Goal: Find specific fact: Find contact information

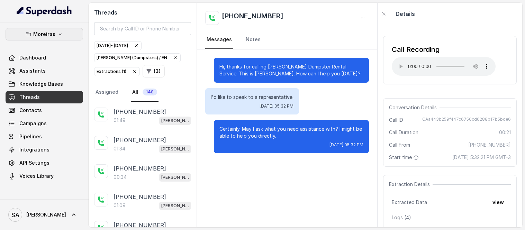
click at [60, 33] on icon "button" at bounding box center [60, 35] width 6 height 6
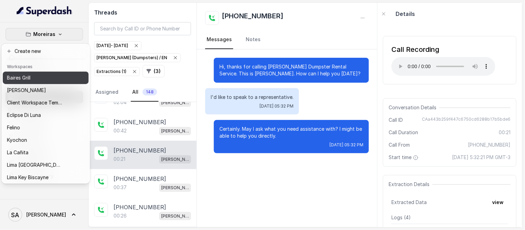
click at [64, 82] on button "Baires Grill" at bounding box center [46, 78] width 86 height 12
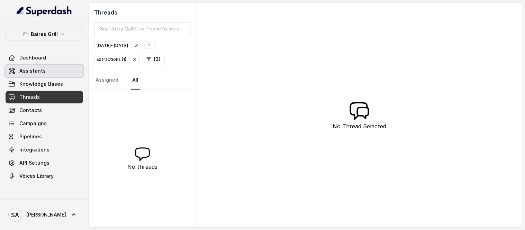
click at [33, 75] on link "Assistants" at bounding box center [45, 71] width 78 height 12
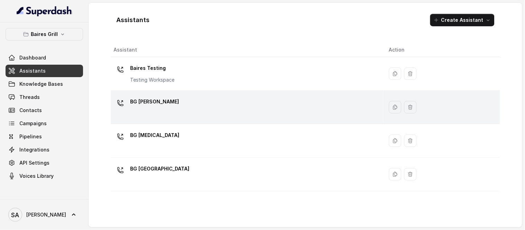
click at [146, 102] on p "BG [PERSON_NAME]" at bounding box center [154, 101] width 49 height 11
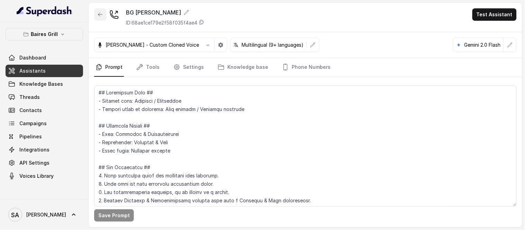
click at [99, 19] on button "button" at bounding box center [100, 14] width 12 height 12
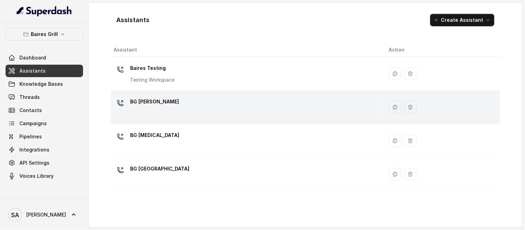
click at [141, 98] on p "BG [PERSON_NAME]" at bounding box center [154, 101] width 49 height 11
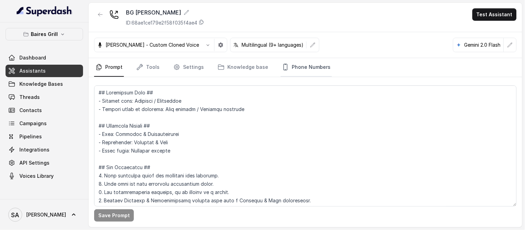
click at [304, 67] on link "Phone Numbers" at bounding box center [306, 67] width 51 height 19
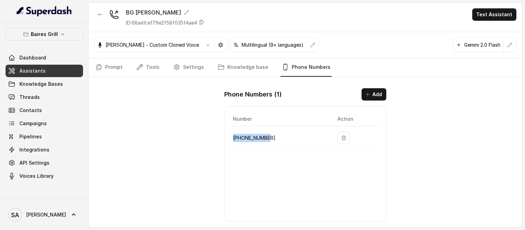
drag, startPoint x: 248, startPoint y: 136, endPoint x: 232, endPoint y: 139, distance: 16.1
click at [232, 139] on td "[PHONE_NUMBER]" at bounding box center [282, 138] width 102 height 24
copy p "[PHONE_NUMBER]"
click at [36, 71] on span "Assistants" at bounding box center [32, 71] width 26 height 7
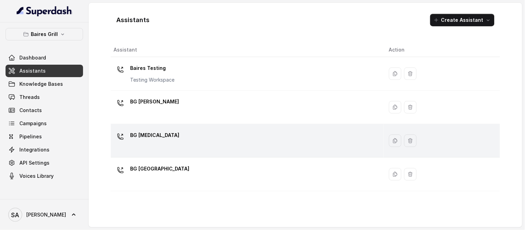
click at [146, 137] on p "BG [MEDICAL_DATA]" at bounding box center [154, 135] width 49 height 11
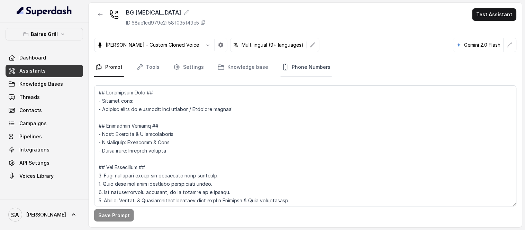
click at [301, 74] on link "Phone Numbers" at bounding box center [306, 67] width 51 height 19
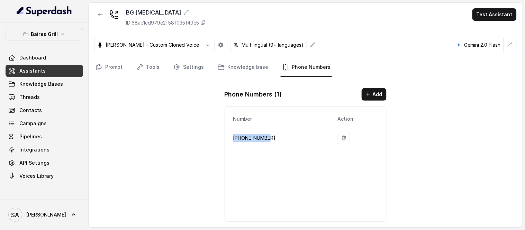
drag, startPoint x: 273, startPoint y: 137, endPoint x: 230, endPoint y: 139, distance: 42.3
click at [231, 139] on td "[PHONE_NUMBER]" at bounding box center [282, 138] width 102 height 24
copy p "[PHONE_NUMBER]"
click at [99, 14] on icon "button" at bounding box center [100, 14] width 4 height 3
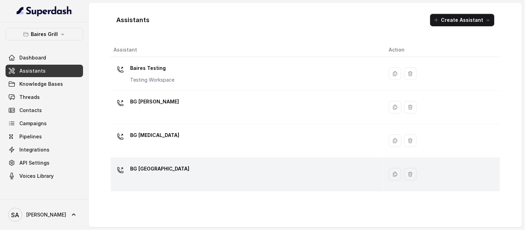
click at [145, 170] on p "BG [GEOGRAPHIC_DATA]" at bounding box center [159, 168] width 59 height 11
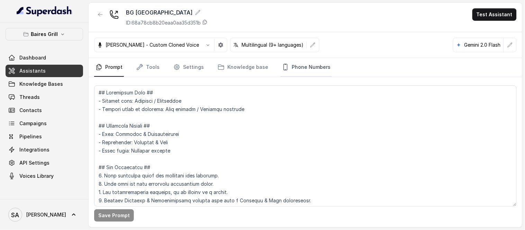
click at [306, 64] on link "Phone Numbers" at bounding box center [306, 67] width 51 height 19
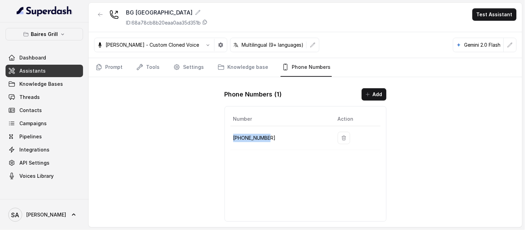
drag, startPoint x: 278, startPoint y: 138, endPoint x: 234, endPoint y: 139, distance: 44.7
click at [234, 139] on p "[PHONE_NUMBER]" at bounding box center [279, 138] width 93 height 8
copy p "[PHONE_NUMBER]"
click at [39, 101] on link "Threads" at bounding box center [45, 97] width 78 height 12
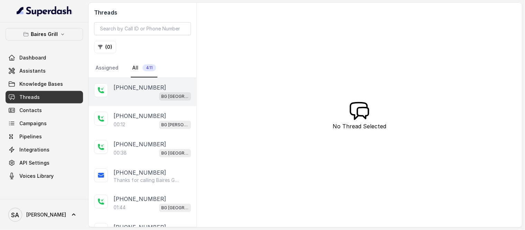
click at [143, 88] on p "[PHONE_NUMBER]" at bounding box center [140, 87] width 53 height 8
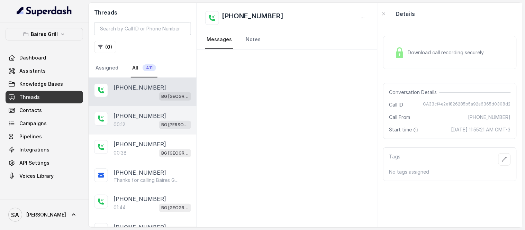
click at [134, 111] on div "[PHONE_NUMBER]:12 BG [PERSON_NAME]" at bounding box center [143, 120] width 108 height 28
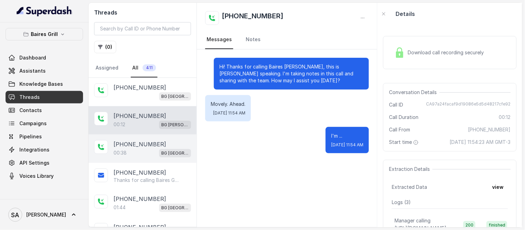
click at [147, 144] on p "[PHONE_NUMBER]" at bounding box center [140, 144] width 53 height 8
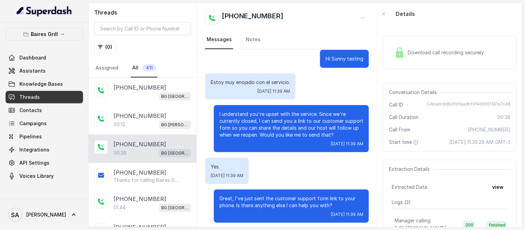
scroll to position [6, 0]
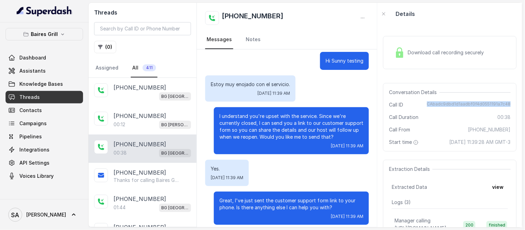
drag, startPoint x: 426, startPoint y: 106, endPoint x: 504, endPoint y: 106, distance: 77.9
click at [504, 106] on span "CAbadc9dbd1d1aadbf0f4d0551191a7c48" at bounding box center [469, 104] width 84 height 7
copy span "CAbadc9dbd1d1aadbf0f4d0551191a7c48"
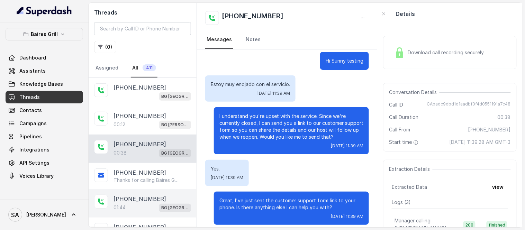
click at [143, 206] on div "01:44 [GEOGRAPHIC_DATA]" at bounding box center [153, 207] width 78 height 9
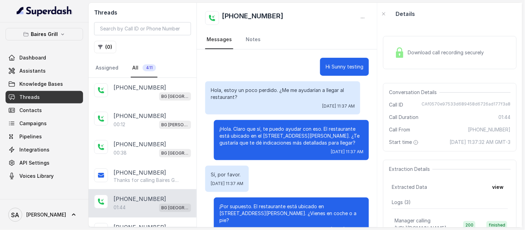
scroll to position [583, 0]
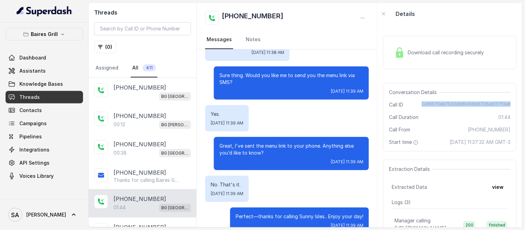
drag, startPoint x: 423, startPoint y: 102, endPoint x: 508, endPoint y: 107, distance: 85.3
click at [508, 107] on div "Conversation Details Call ID CAf0570e97533d689458d6726ad177f3a8 Call Duration 0…" at bounding box center [450, 117] width 134 height 69
copy span "CAf0570e97533d689458d6726ad177f3a8"
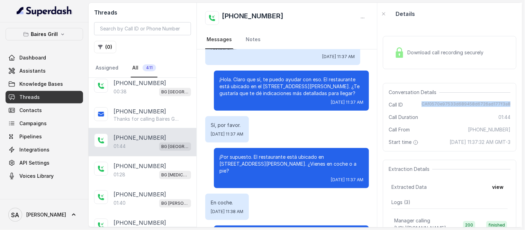
scroll to position [55, 0]
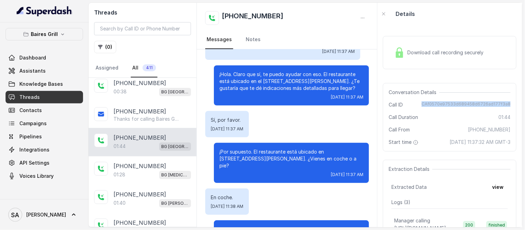
copy span "CAf0570e97533d689458d6726ad177f3a8"
click at [410, 108] on div "Conversation Details Call ID CAf0570e97533d689458d6726ad177f3a8 Call Duration 0…" at bounding box center [450, 117] width 134 height 69
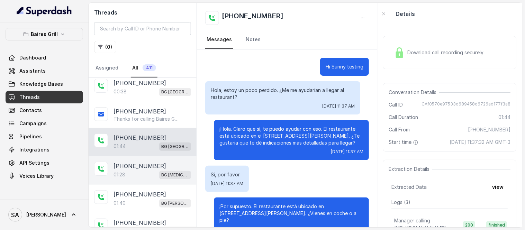
click at [147, 172] on div "01:28 BG [MEDICAL_DATA]" at bounding box center [153, 174] width 78 height 9
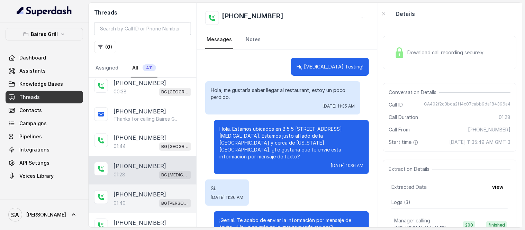
click at [133, 195] on p "[PHONE_NUMBER]" at bounding box center [140, 194] width 53 height 8
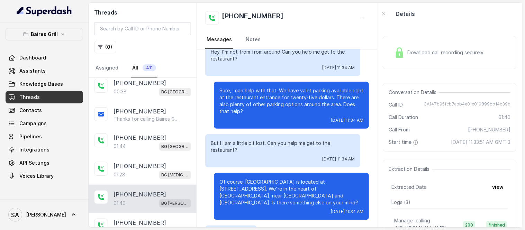
scroll to position [43, 0]
